Goal: Transaction & Acquisition: Purchase product/service

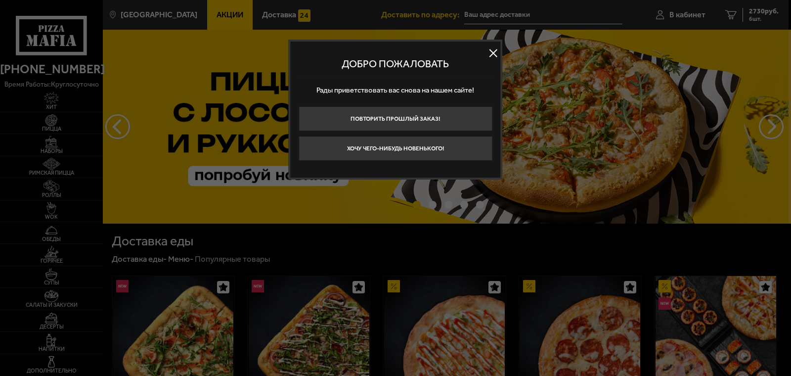
drag, startPoint x: 493, startPoint y: 49, endPoint x: 736, endPoint y: 51, distance: 243.1
click at [493, 49] on button at bounding box center [493, 52] width 15 height 15
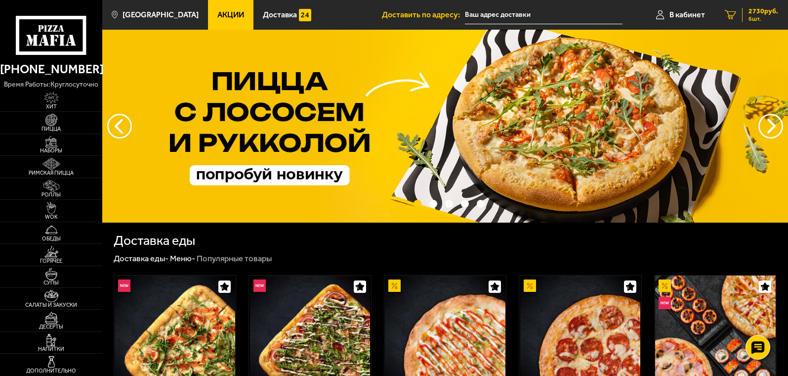
click at [758, 13] on span "2730 руб." at bounding box center [764, 11] width 30 height 7
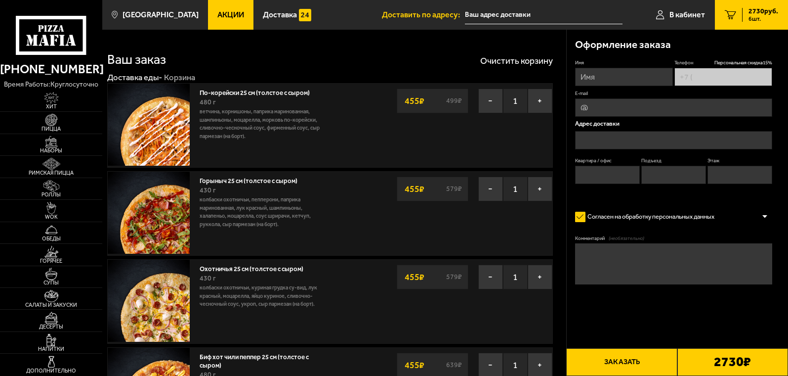
type input "+7 (952) 228-67-72"
type input "проспект Стачек, 41"
type input "58"
type input "5"
type input "4"
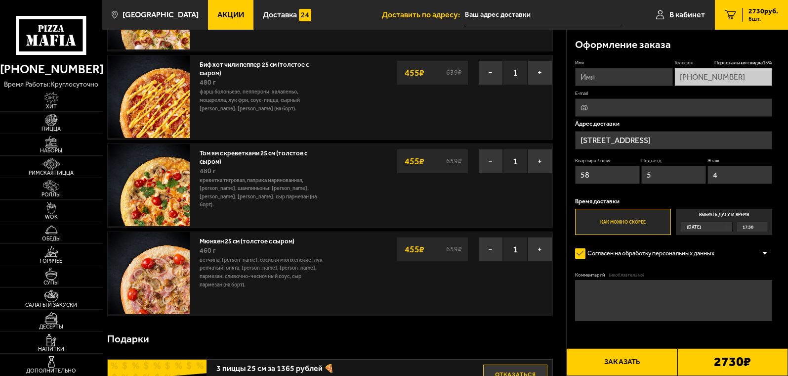
scroll to position [395, 0]
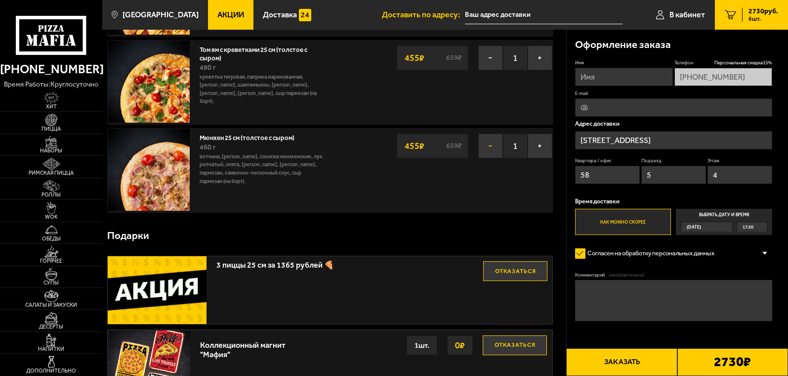
click at [491, 147] on button "−" at bounding box center [490, 145] width 25 height 25
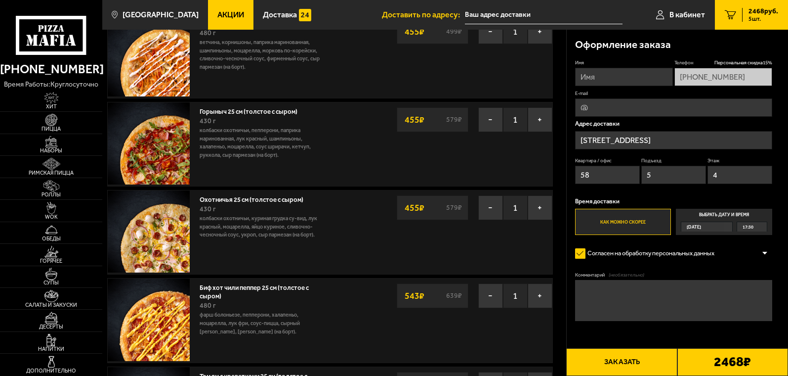
scroll to position [0, 0]
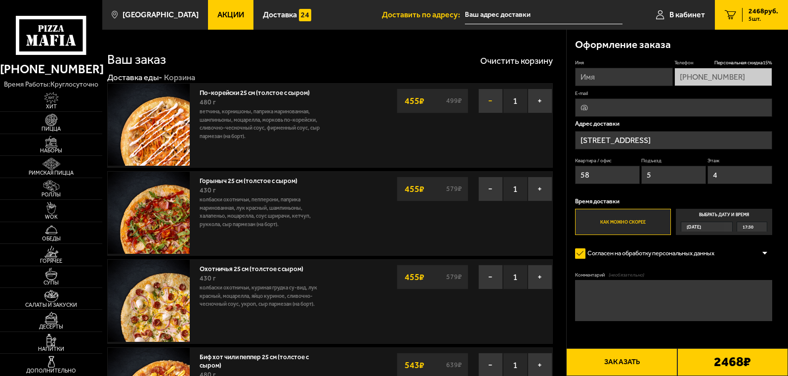
click at [488, 98] on button "−" at bounding box center [490, 100] width 25 height 25
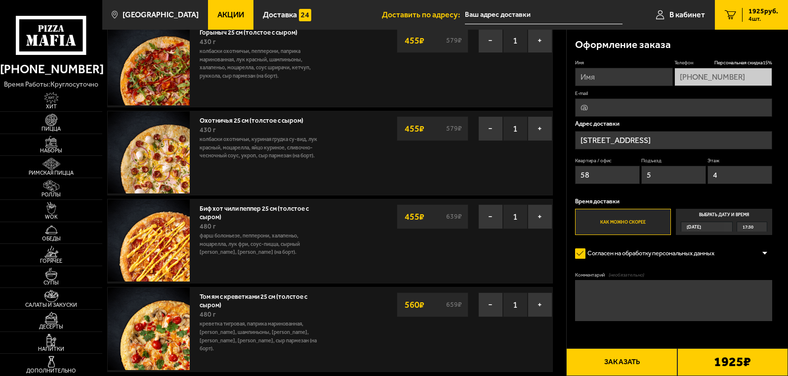
scroll to position [49, 0]
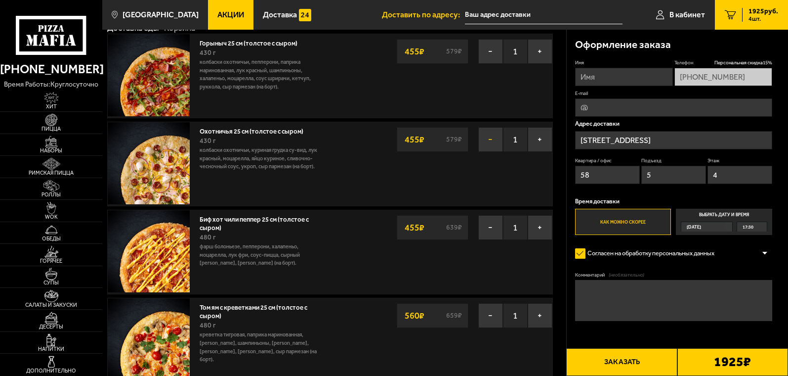
click at [487, 140] on button "−" at bounding box center [490, 139] width 25 height 25
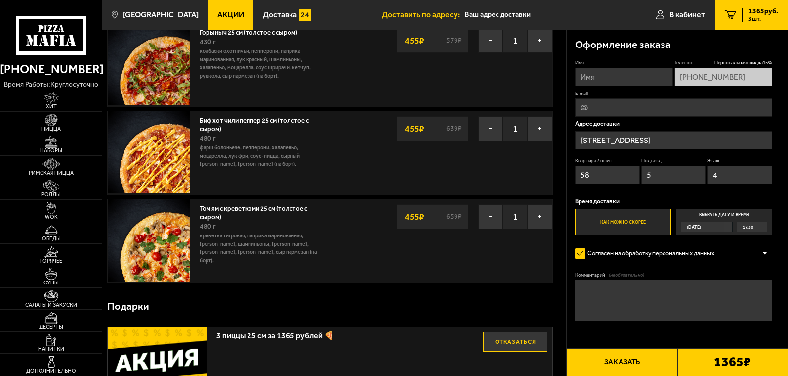
scroll to position [99, 0]
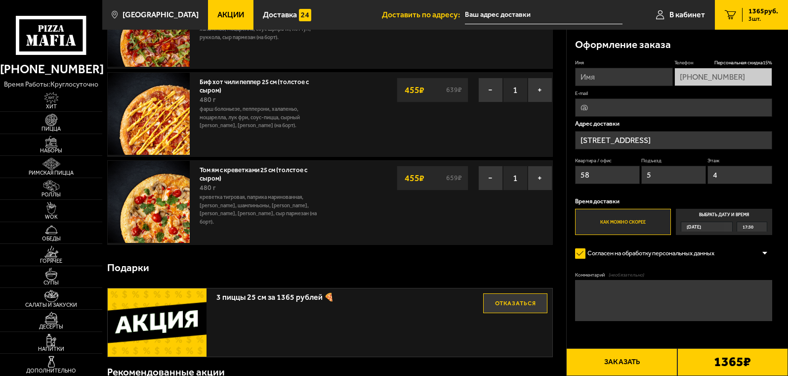
click at [611, 363] on button "Заказать" at bounding box center [621, 362] width 111 height 28
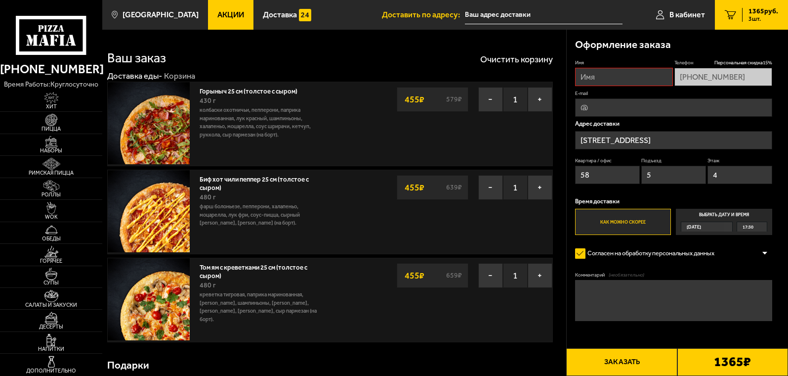
scroll to position [0, 0]
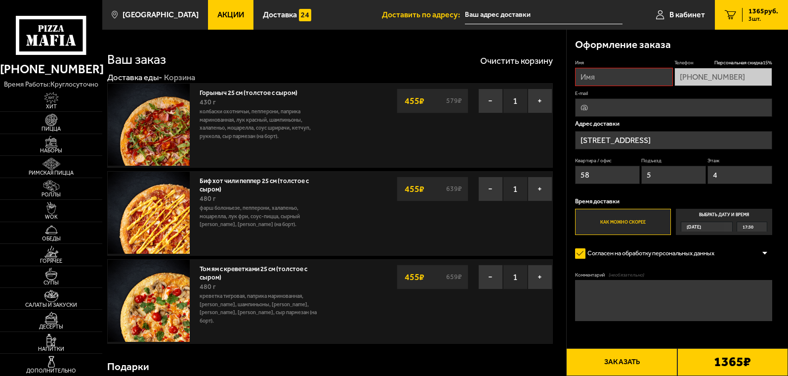
click at [612, 81] on input "Имя" at bounding box center [624, 77] width 98 height 18
type input "Елена"
type input "avramenkoms@mail.ru"
click at [610, 74] on input "Елена" at bounding box center [624, 77] width 98 height 18
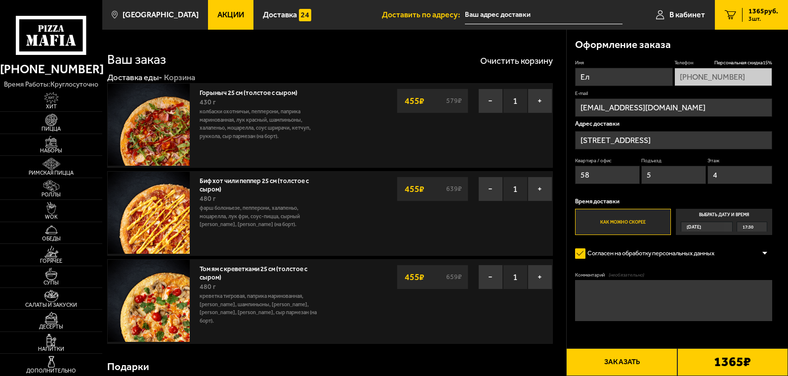
type input "Е"
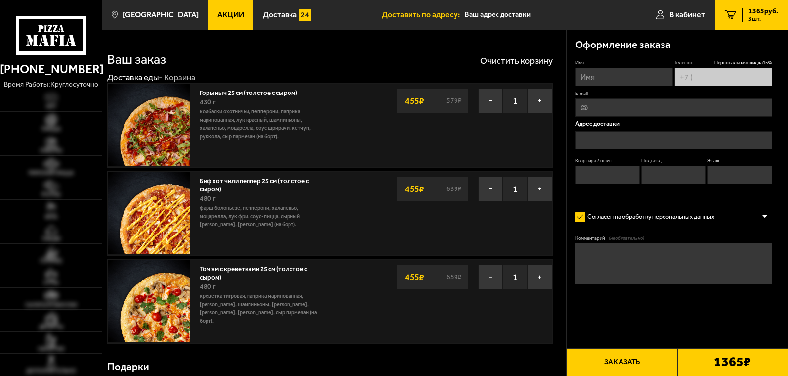
type input "[PHONE_NUMBER]"
type input "[STREET_ADDRESS]"
type input "58"
type input "5"
type input "4"
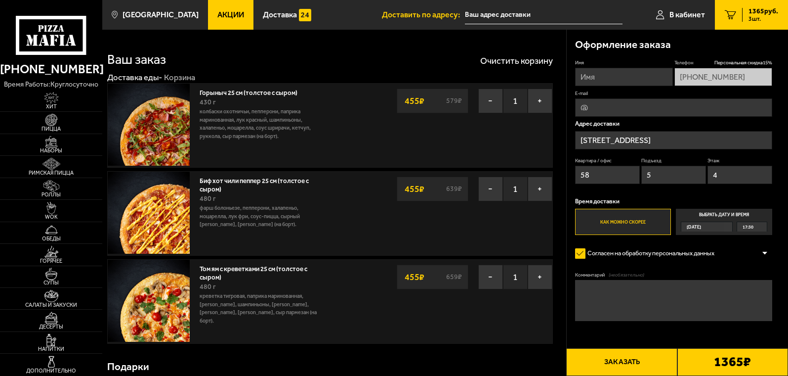
click at [590, 80] on input "Имя" at bounding box center [624, 77] width 98 height 18
type input "Елена"
click button "Выбрать способ оплаты" at bounding box center [0, 0] width 0 height 0
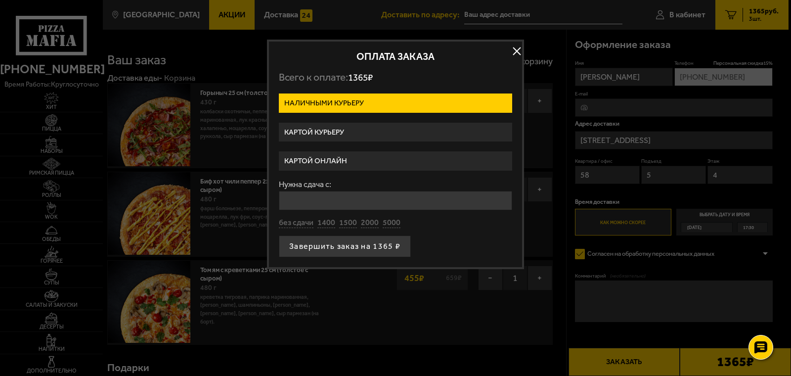
click at [515, 51] on button "button" at bounding box center [516, 50] width 15 height 15
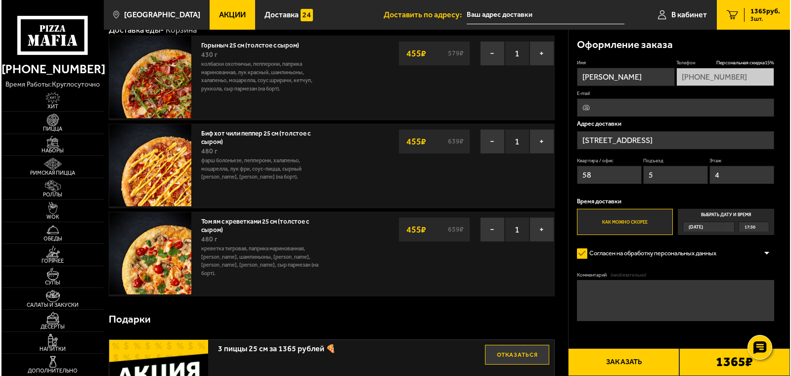
scroll to position [49, 0]
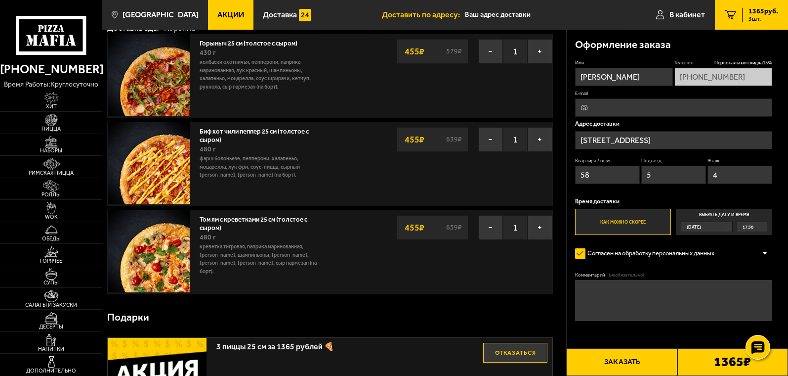
click at [614, 360] on button "Заказать" at bounding box center [621, 362] width 111 height 28
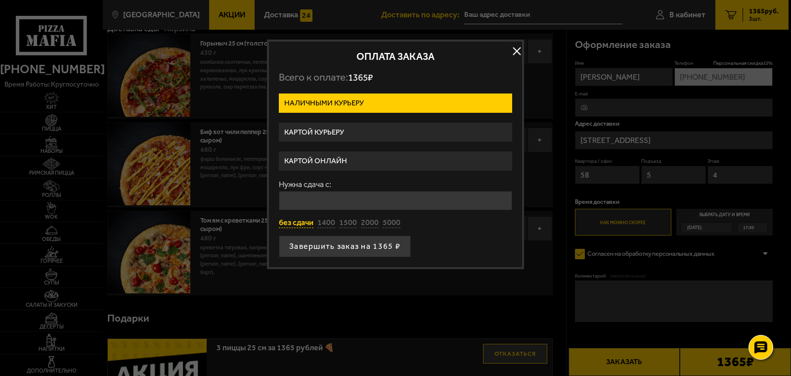
click at [295, 225] on button "без сдачи" at bounding box center [296, 222] width 35 height 11
type input "0"
click at [301, 247] on button "Завершить заказ на 1365 ₽" at bounding box center [345, 246] width 132 height 22
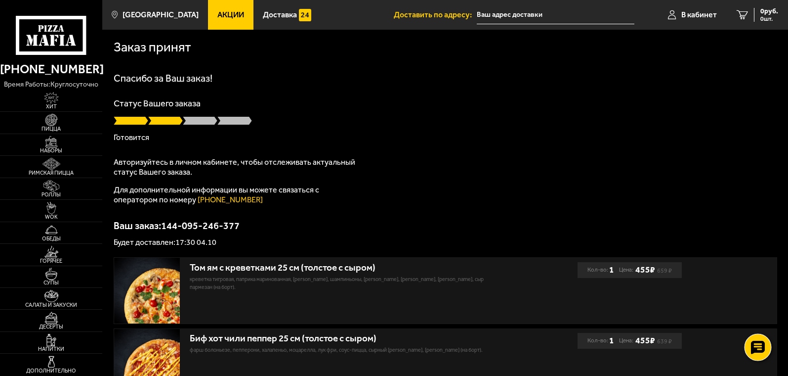
click at [758, 346] on icon at bounding box center [758, 347] width 14 height 14
click at [758, 347] on use at bounding box center [758, 346] width 9 height 9
drag, startPoint x: 701, startPoint y: 12, endPoint x: 690, endPoint y: 24, distance: 16.5
click at [701, 13] on span "В кабинет" at bounding box center [699, 15] width 36 height 8
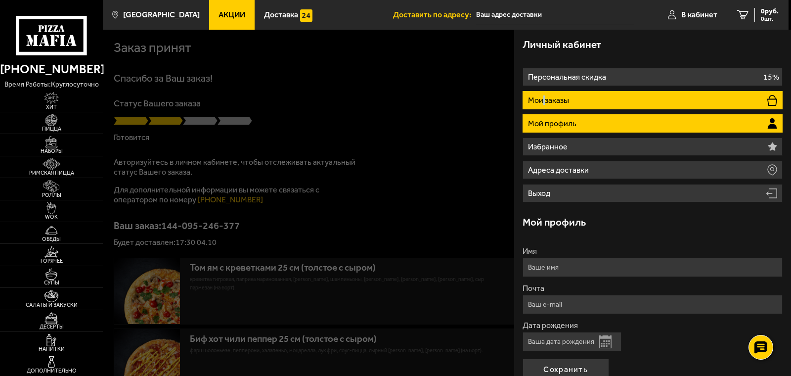
click at [544, 102] on p "Мои заказы" at bounding box center [549, 100] width 43 height 8
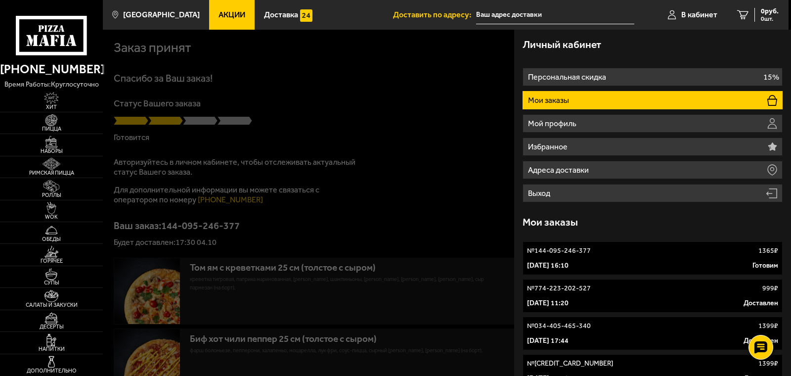
click at [454, 135] on div at bounding box center [498, 218] width 791 height 376
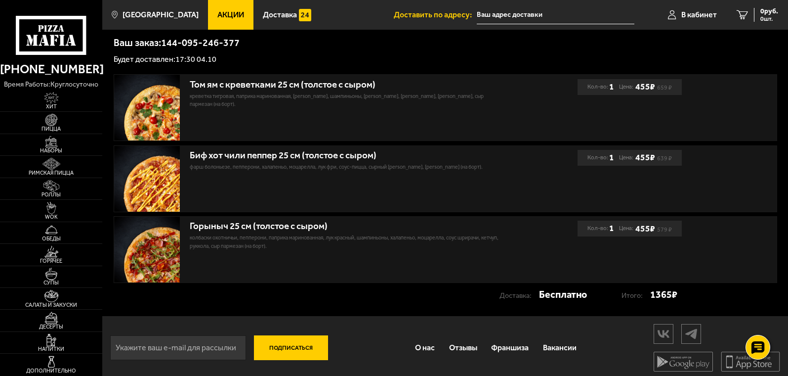
scroll to position [188, 0]
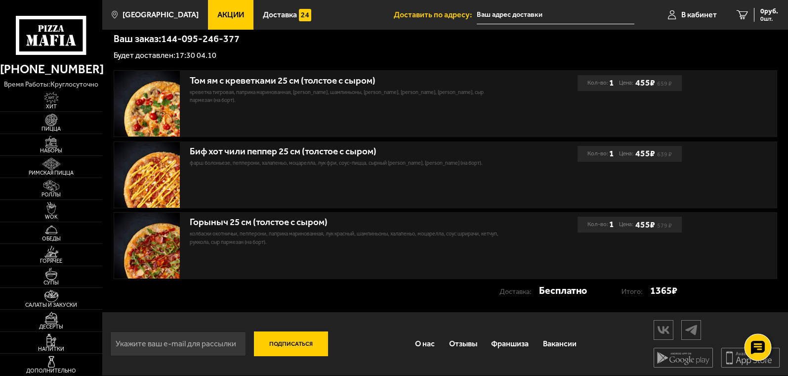
click at [753, 339] on div at bounding box center [758, 347] width 27 height 27
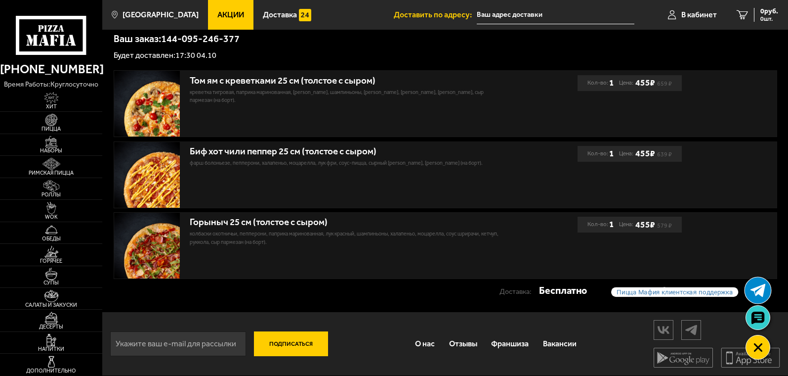
click at [754, 289] on use at bounding box center [758, 290] width 15 height 13
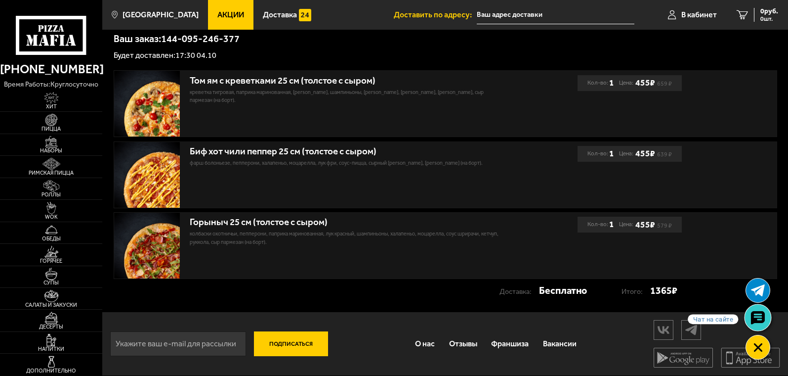
click at [758, 317] on icon at bounding box center [758, 317] width 14 height 14
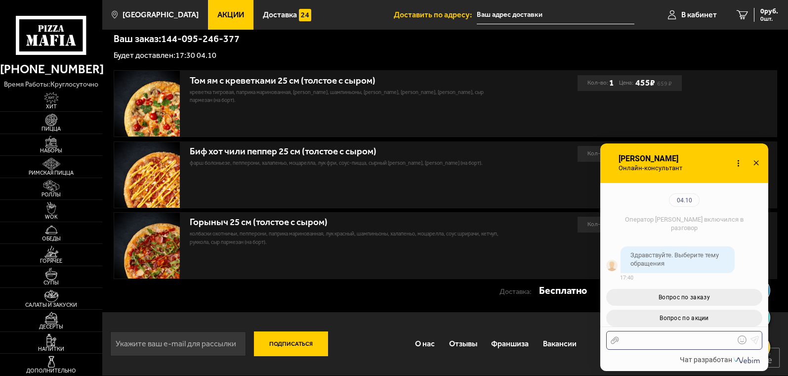
scroll to position [108, 0]
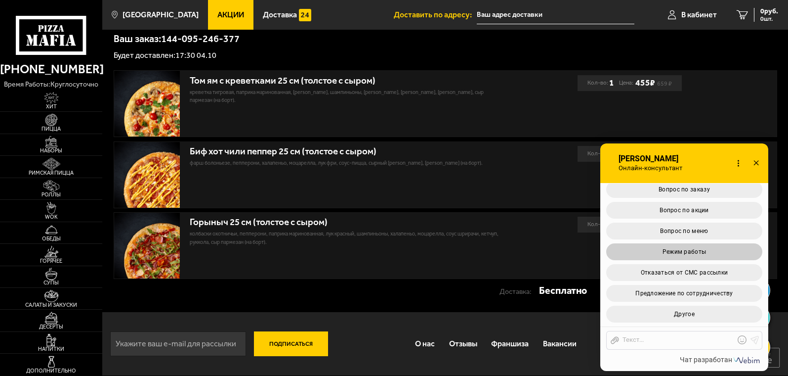
drag, startPoint x: 688, startPoint y: 188, endPoint x: 654, endPoint y: 219, distance: 46.5
click at [688, 189] on span "Вопрос по заказу" at bounding box center [684, 189] width 51 height 7
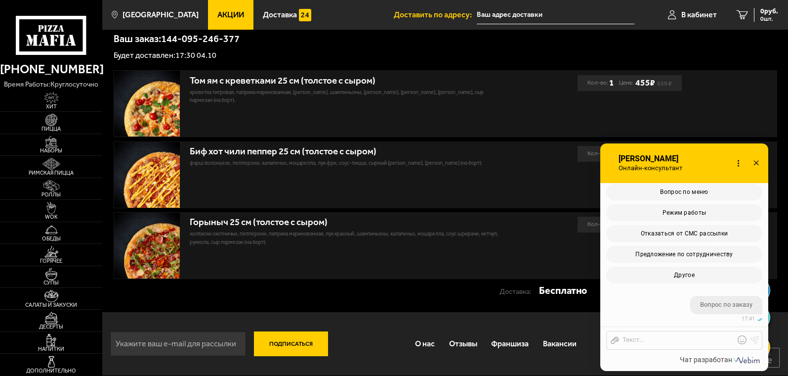
scroll to position [333, 0]
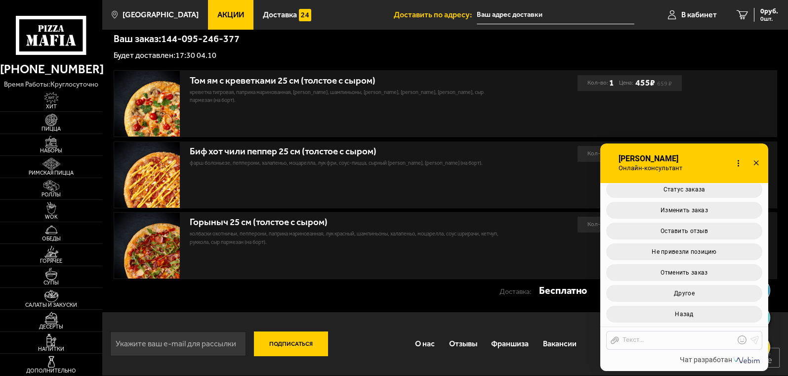
click at [427, 51] on p "Будет доставлен: 17:30 04.10" at bounding box center [446, 55] width 664 height 8
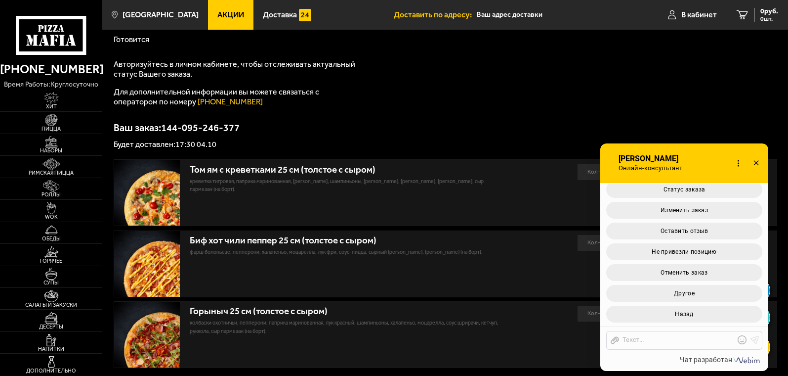
scroll to position [0, 0]
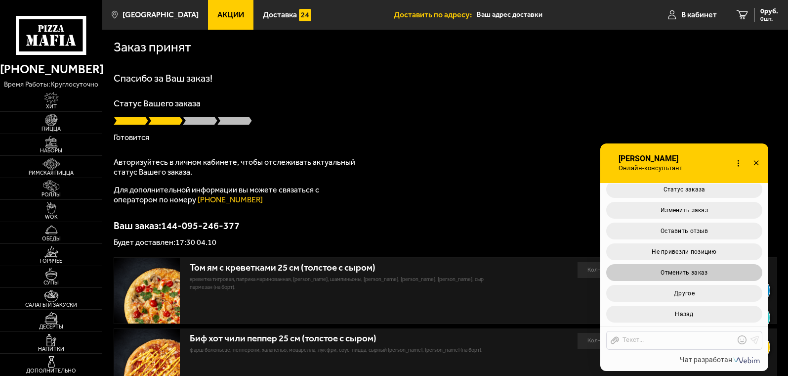
click at [690, 266] on button "Отменить заказ" at bounding box center [684, 272] width 156 height 17
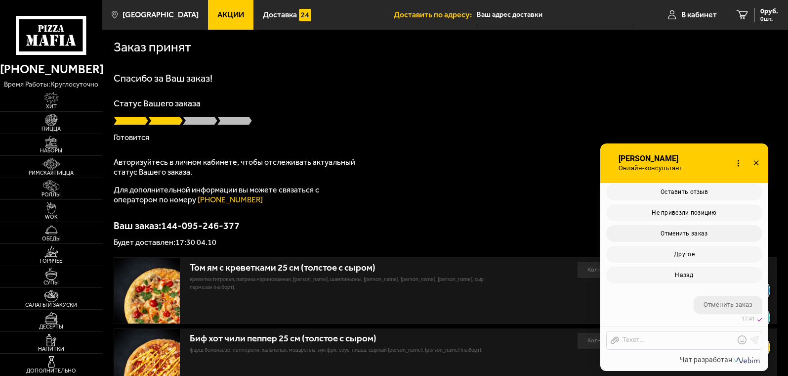
scroll to position [482, 0]
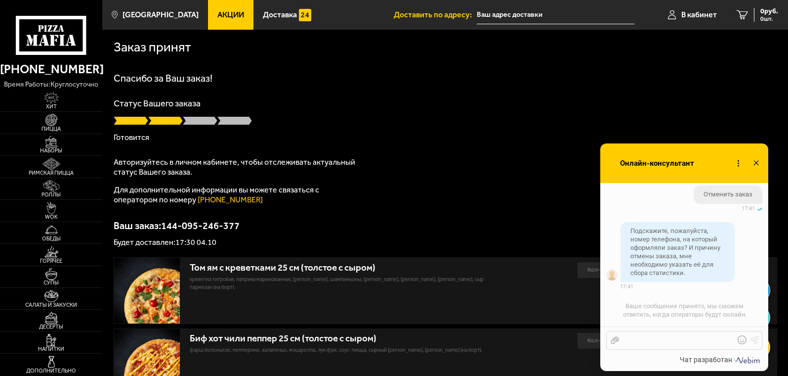
click at [662, 340] on div at bounding box center [677, 340] width 116 height 9
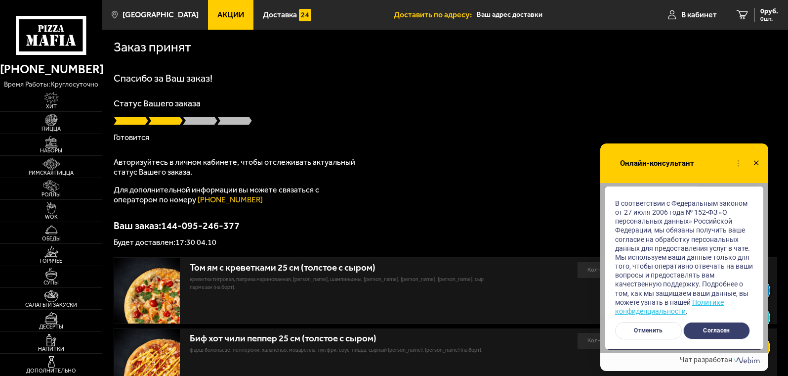
click at [448, 169] on div "Спасибо за Ваш заказ! Статус Вашего заказа Готовится Авторизуйтесь в личном каб…" at bounding box center [446, 159] width 664 height 173
click at [720, 332] on button "Согласен" at bounding box center [716, 330] width 67 height 17
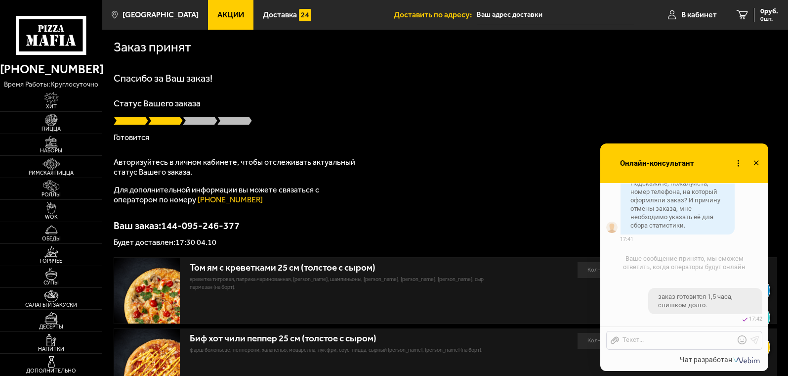
click at [497, 162] on div "Спасибо за Ваш заказ! Статус Вашего заказа Готовится Авторизуйтесь в личном каб…" at bounding box center [446, 159] width 664 height 173
click at [295, 102] on p "Статус Вашего заказа" at bounding box center [446, 103] width 664 height 9
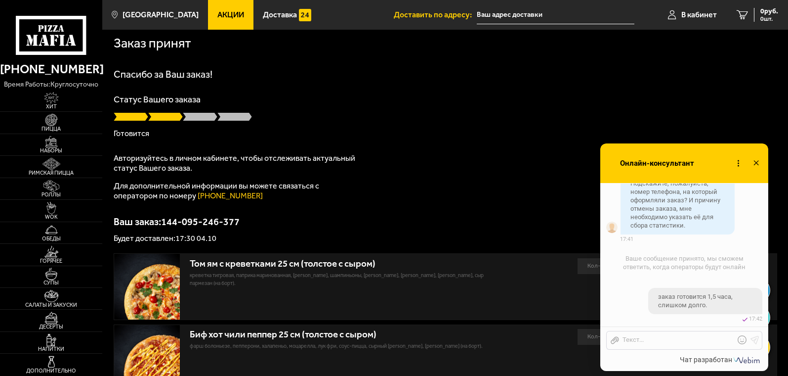
scroll to position [0, 0]
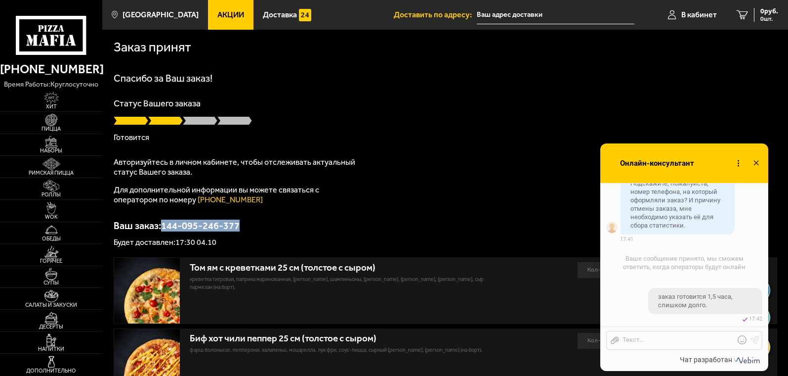
drag, startPoint x: 240, startPoint y: 224, endPoint x: 164, endPoint y: 222, distance: 75.6
click at [164, 222] on p "Ваш заказ: 144-095-246-377" at bounding box center [446, 225] width 664 height 10
copy p "144-095-246-377"
click at [636, 341] on div at bounding box center [677, 340] width 116 height 9
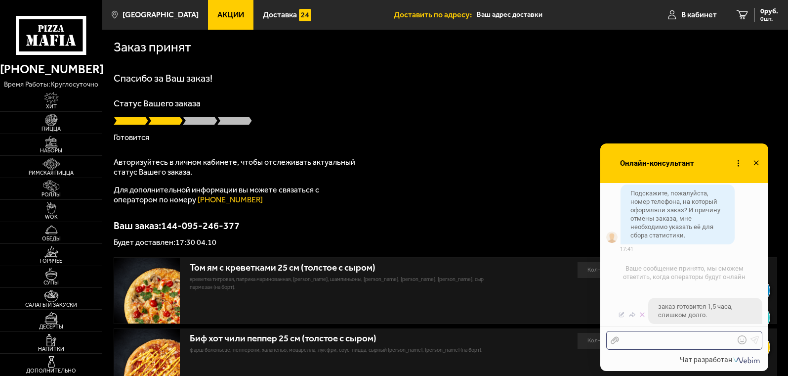
scroll to position [569, 0]
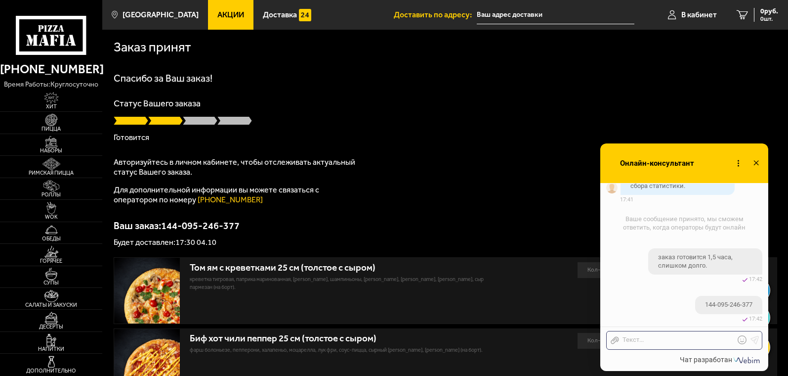
click at [413, 129] on div "Статус Вашего заказа Готовится" at bounding box center [446, 120] width 664 height 42
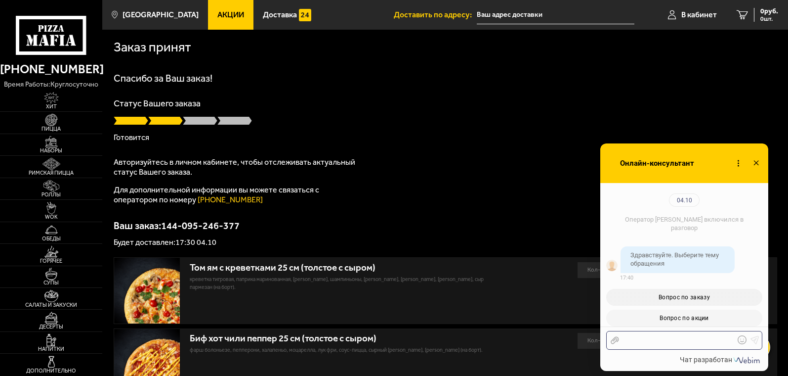
scroll to position [569, 0]
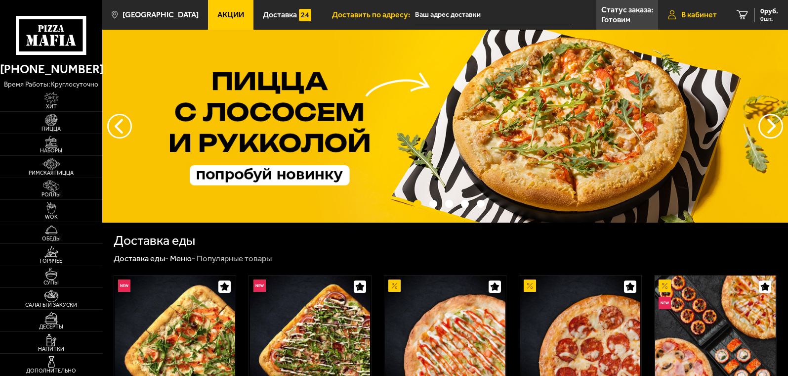
click at [703, 11] on span "В кабинет" at bounding box center [699, 15] width 36 height 8
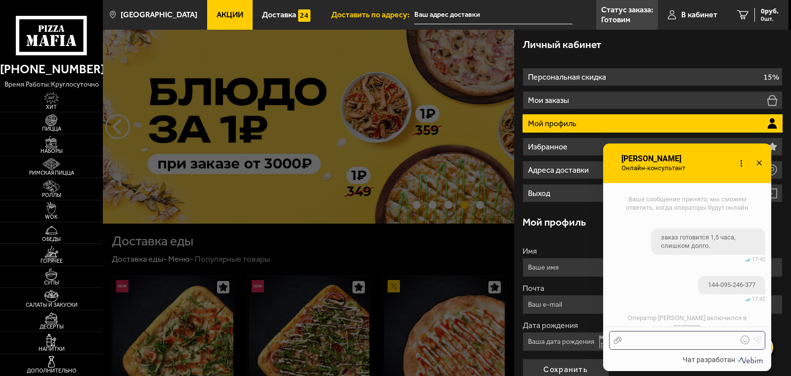
scroll to position [646, 0]
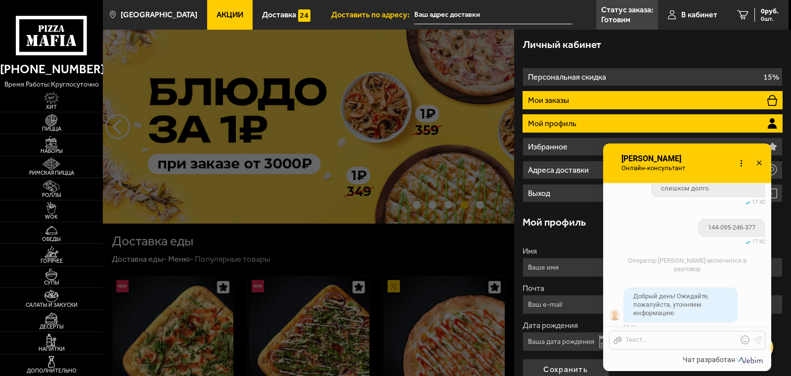
click at [554, 96] on p "Мои заказы" at bounding box center [549, 100] width 43 height 8
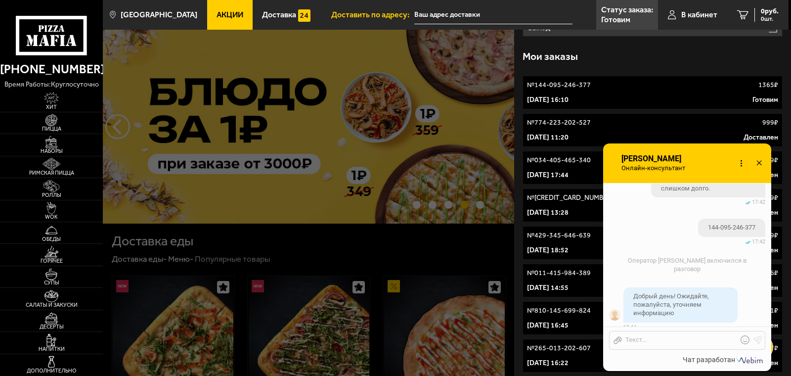
scroll to position [148, 0]
